Goal: Find specific page/section: Find specific page/section

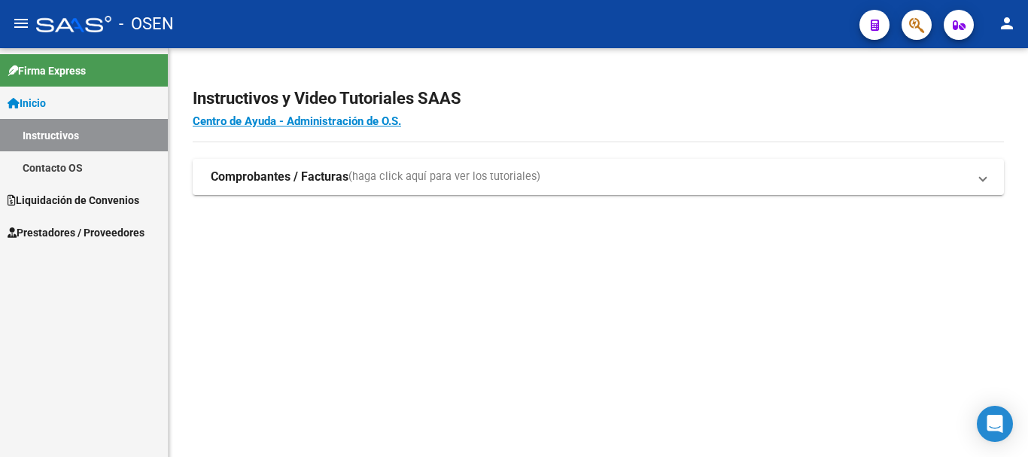
click at [118, 199] on span "Liquidación de Convenios" at bounding box center [74, 200] width 132 height 17
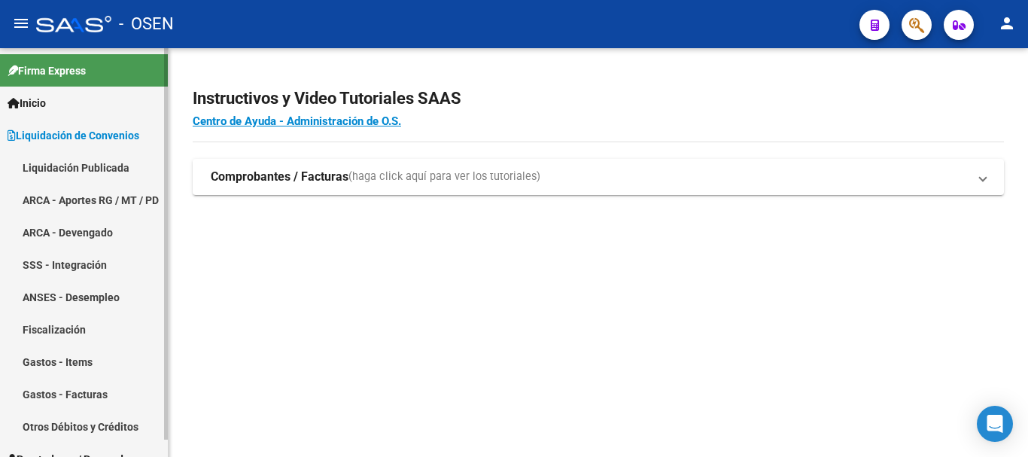
click at [69, 160] on link "Liquidación Publicada" at bounding box center [84, 167] width 168 height 32
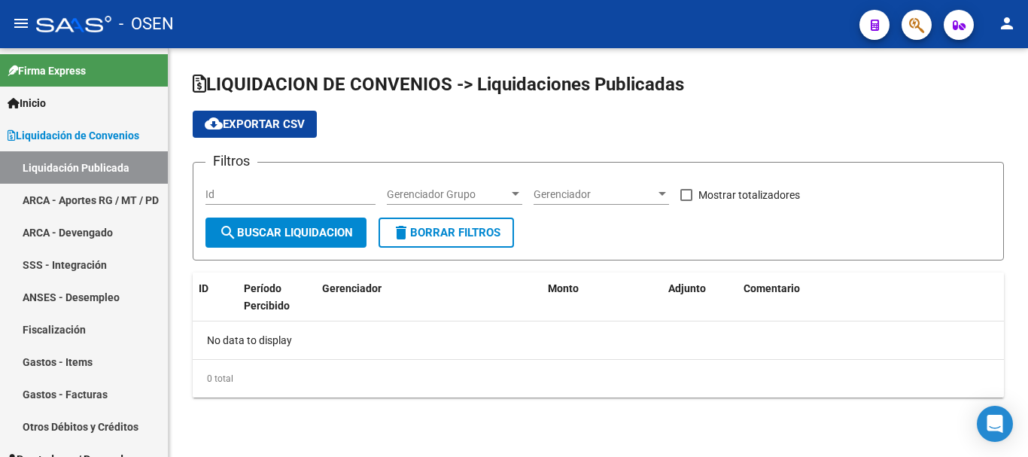
checkbox input "true"
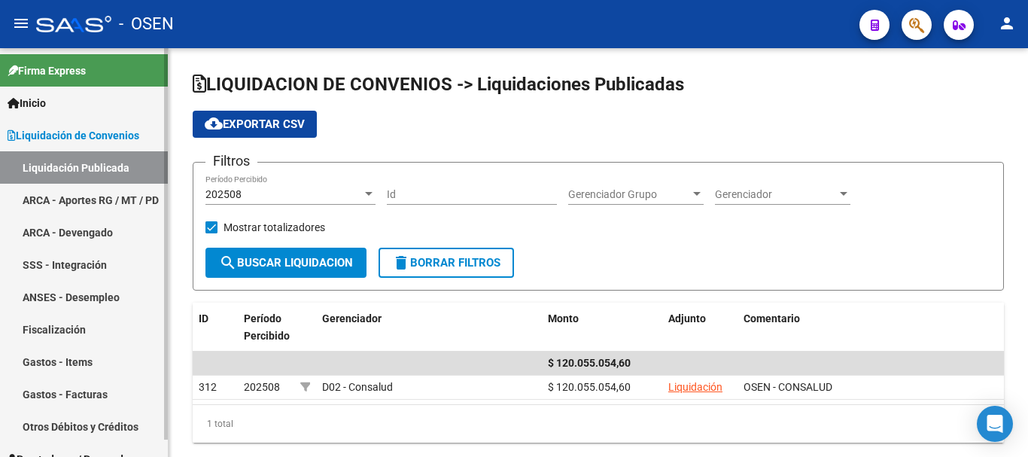
scroll to position [18, 0]
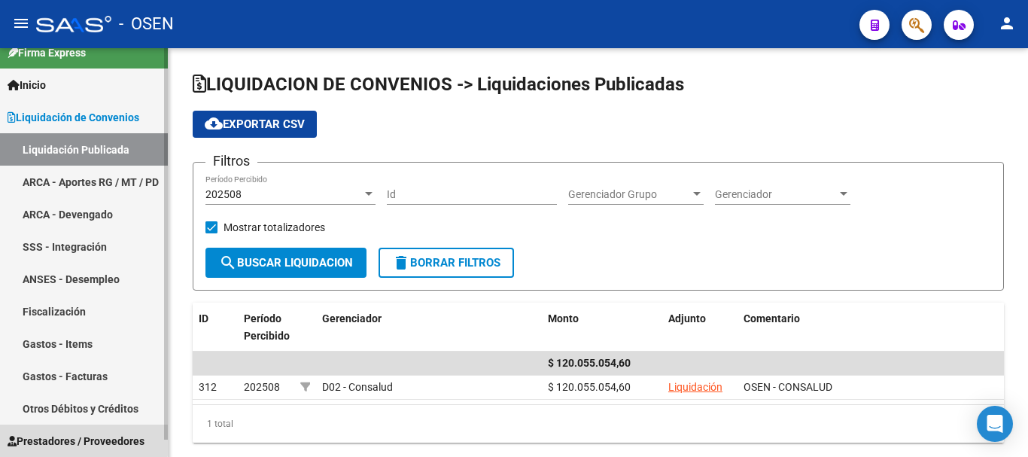
click at [78, 439] on span "Prestadores / Proveedores" at bounding box center [76, 441] width 137 height 17
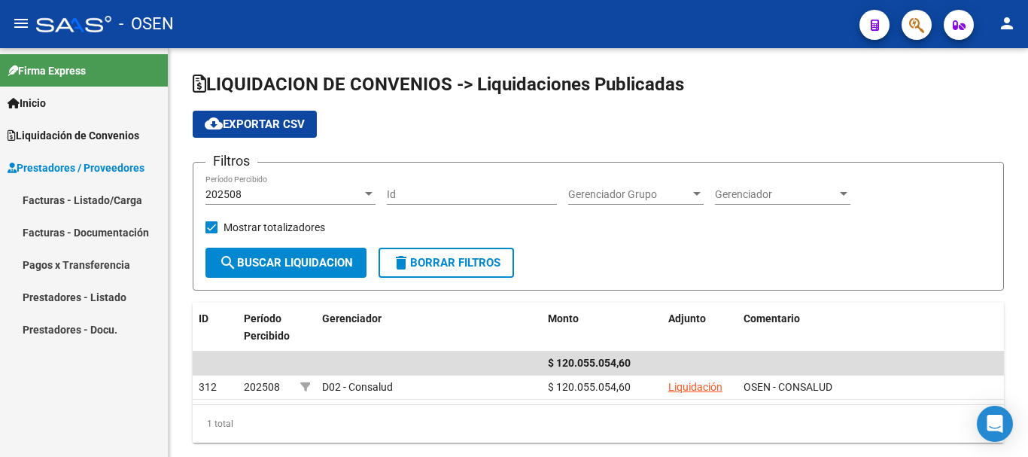
scroll to position [0, 0]
click at [84, 196] on link "Facturas - Listado/Carga" at bounding box center [84, 200] width 168 height 32
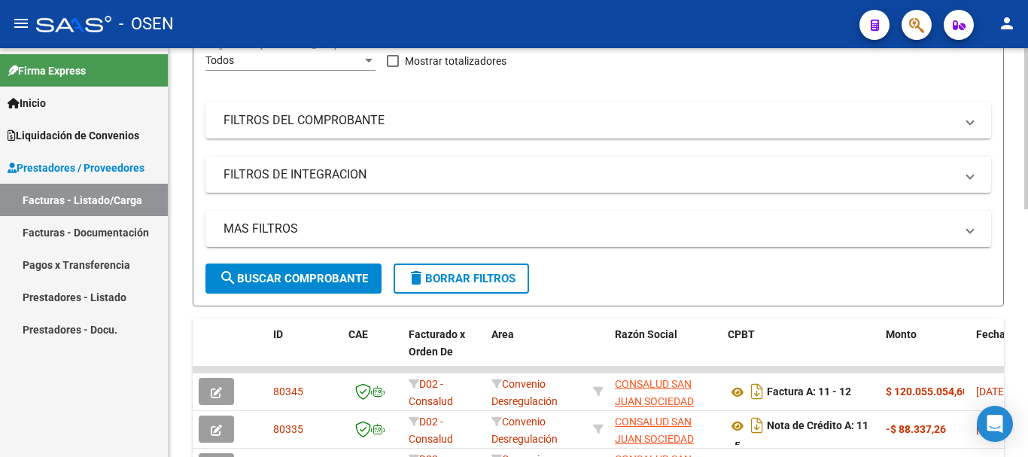
scroll to position [382, 0]
